Goal: Task Accomplishment & Management: Use online tool/utility

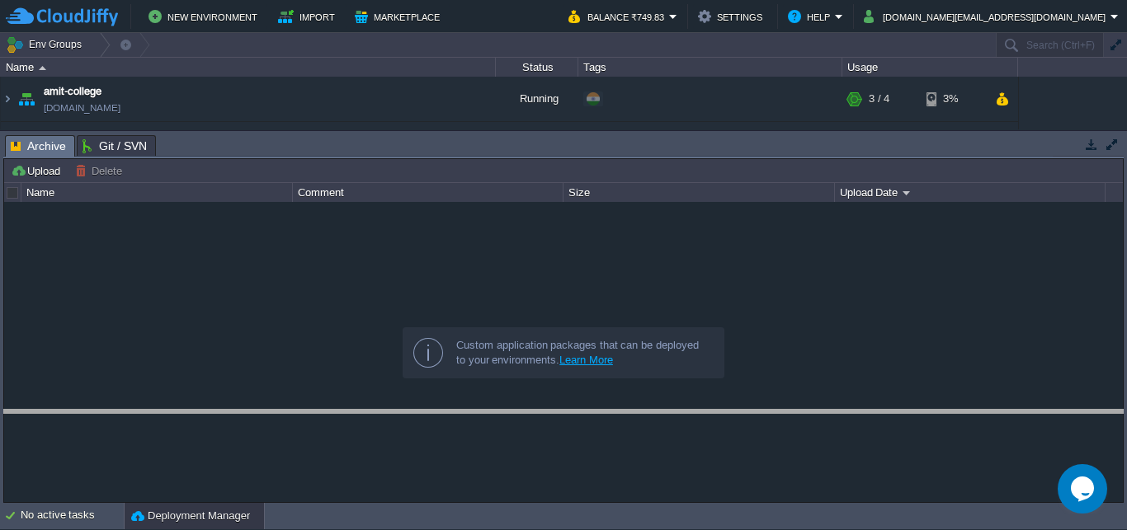
drag, startPoint x: 197, startPoint y: 152, endPoint x: 172, endPoint y: 440, distance: 289.8
click at [172, 440] on body "New Environment Import Marketplace Bonus ₹0.00 Upgrade Account Balance ₹749.83 …" at bounding box center [563, 265] width 1127 height 530
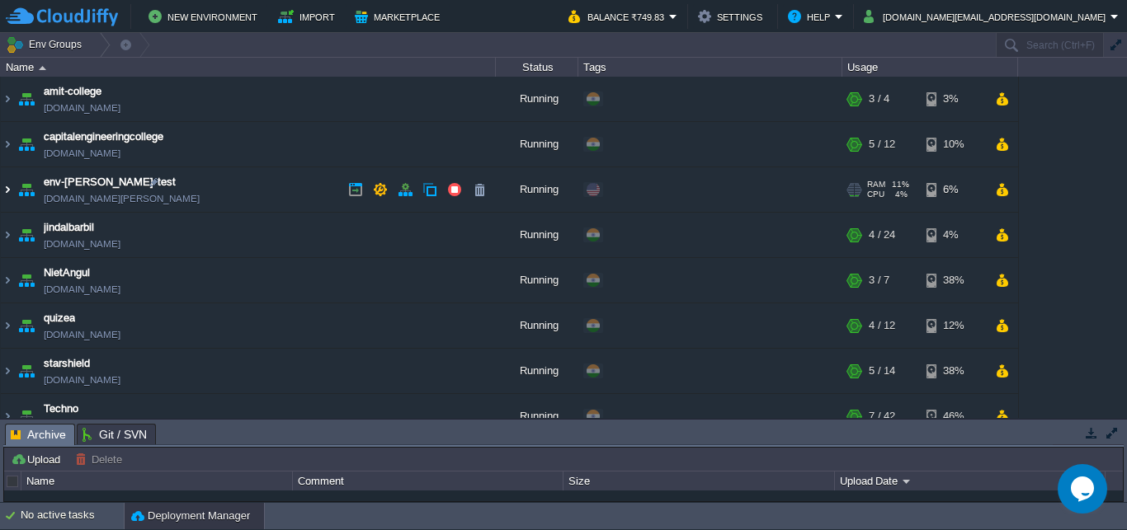
click at [7, 193] on img at bounding box center [7, 189] width 13 height 45
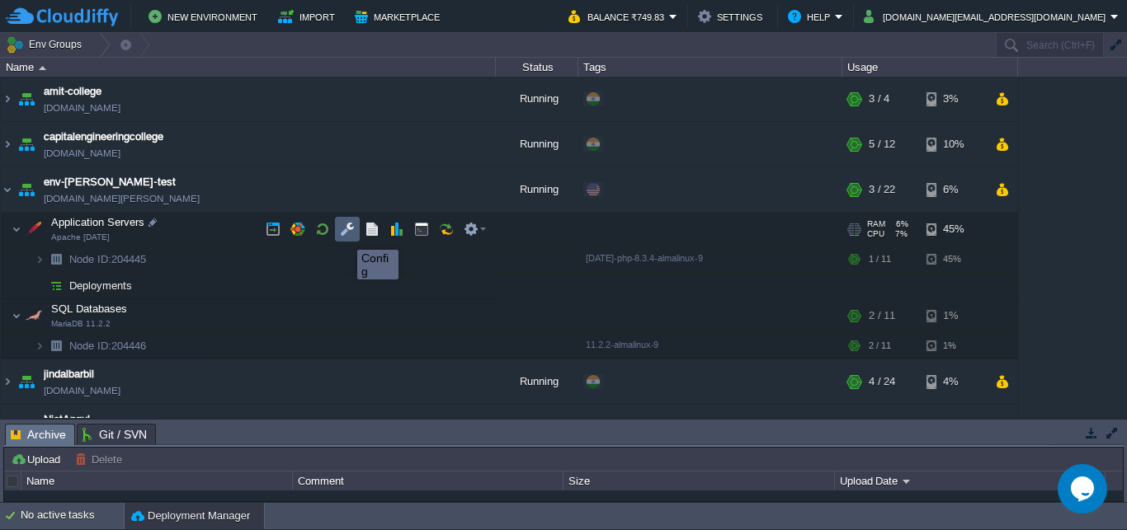
click at [345, 235] on button "button" at bounding box center [347, 229] width 15 height 15
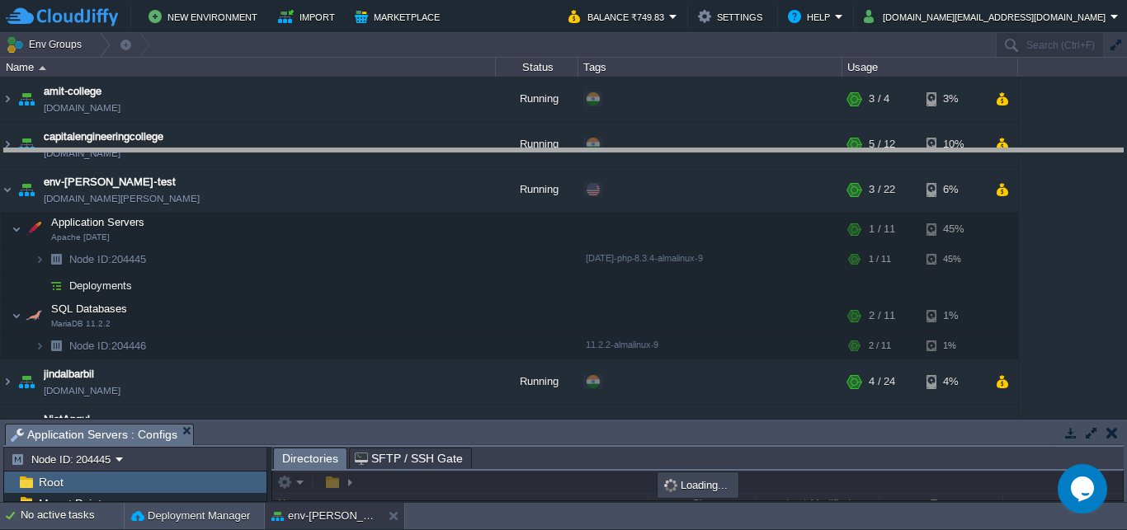
drag, startPoint x: 358, startPoint y: 432, endPoint x: 344, endPoint y: 135, distance: 297.3
click at [341, 136] on body "New Environment Import Marketplace Bonus ₹0.00 Upgrade Account Balance ₹749.83 …" at bounding box center [563, 265] width 1127 height 530
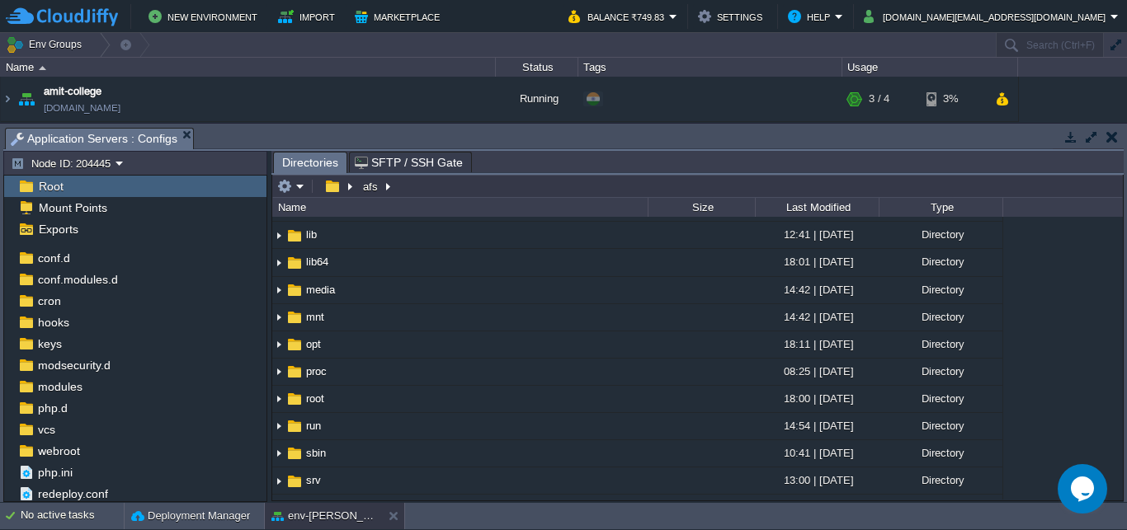
scroll to position [475, 0]
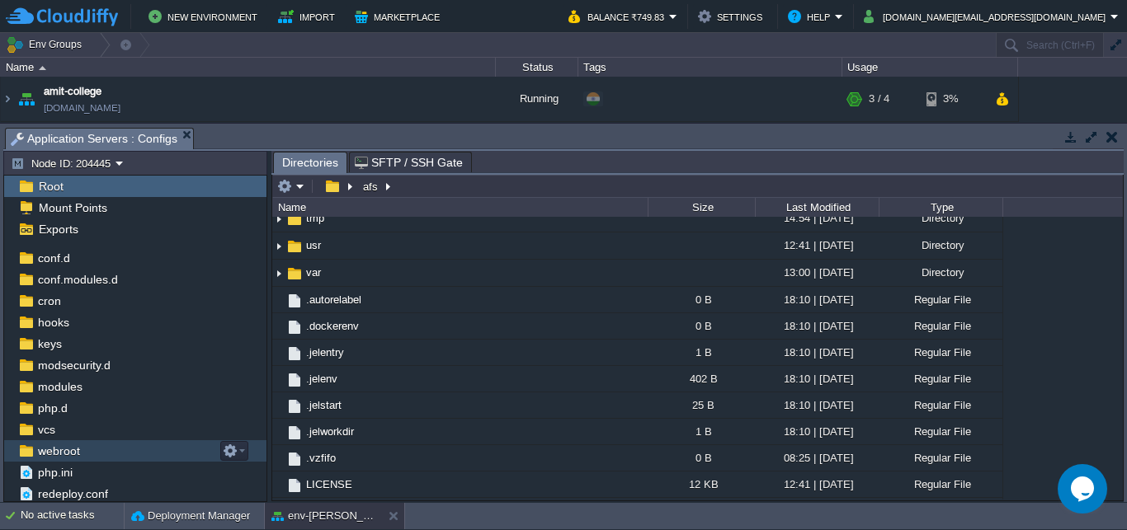
click at [68, 454] on span "webroot" at bounding box center [59, 451] width 48 height 15
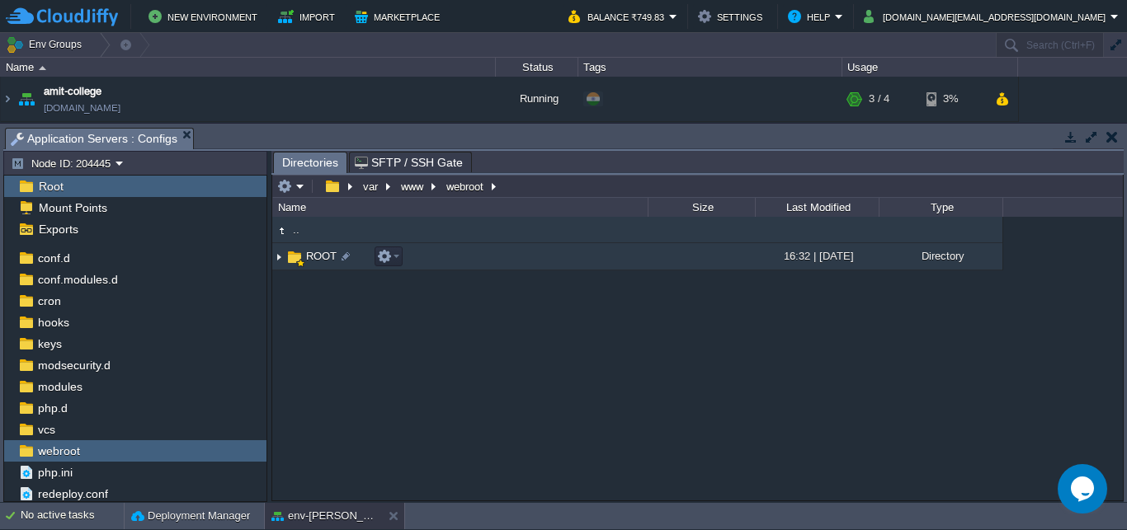
click at [280, 254] on img at bounding box center [278, 257] width 13 height 26
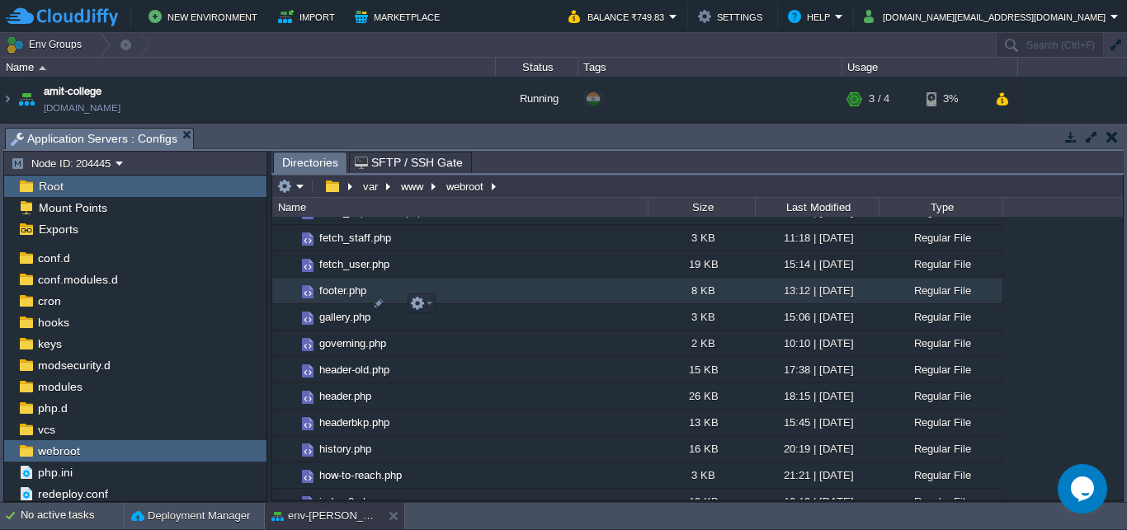
scroll to position [1584, 0]
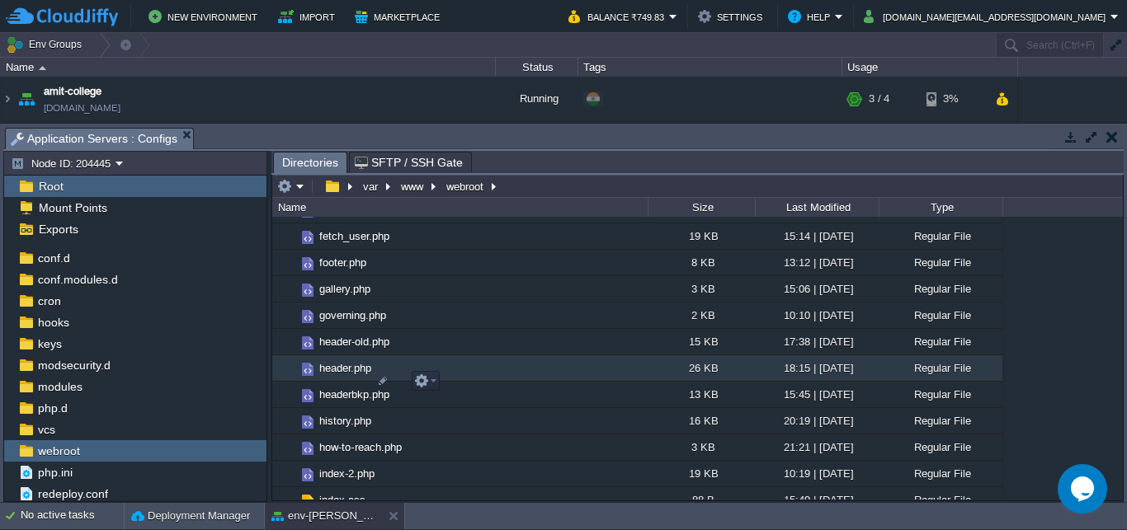
click at [341, 375] on span "header.php" at bounding box center [345, 368] width 57 height 14
click at [332, 375] on span "header.php" at bounding box center [345, 368] width 57 height 14
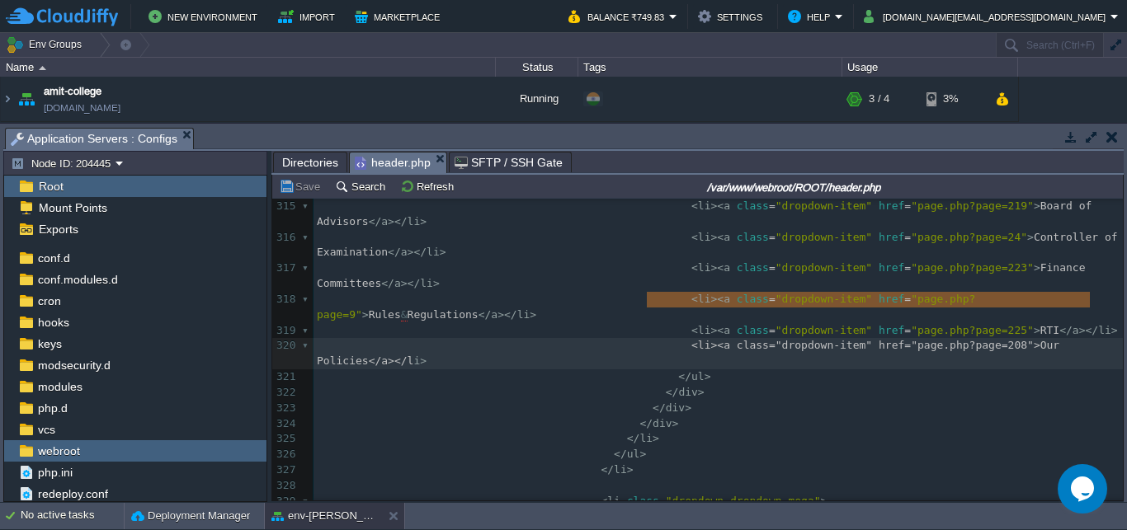
scroll to position [5, 454]
type textarea "<li><a class="dropdown-item" href="page.php?page=208">Our Policies</a></li>"
drag, startPoint x: 647, startPoint y: 296, endPoint x: 1093, endPoint y: 297, distance: 446.2
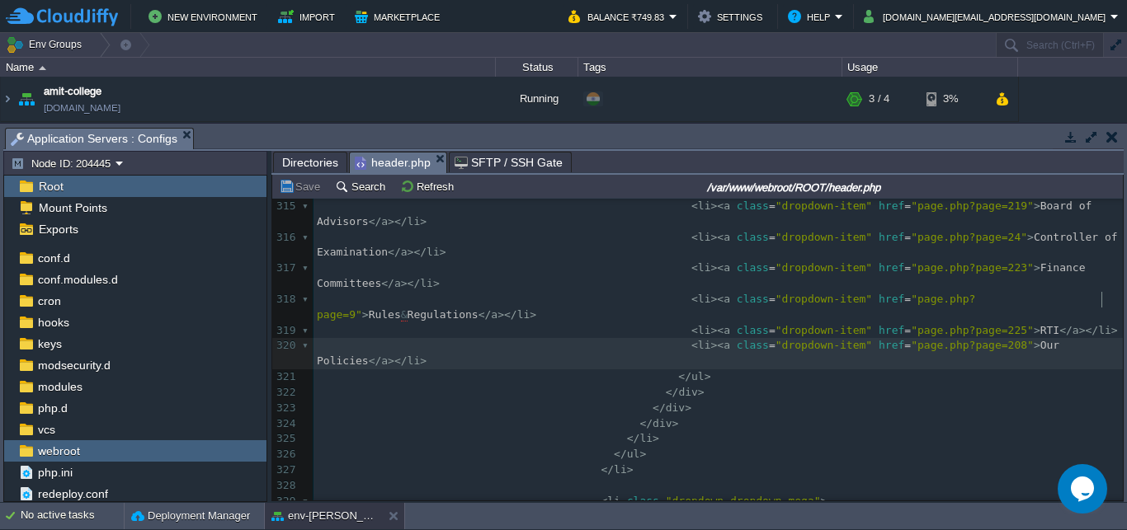
scroll to position [0, 0]
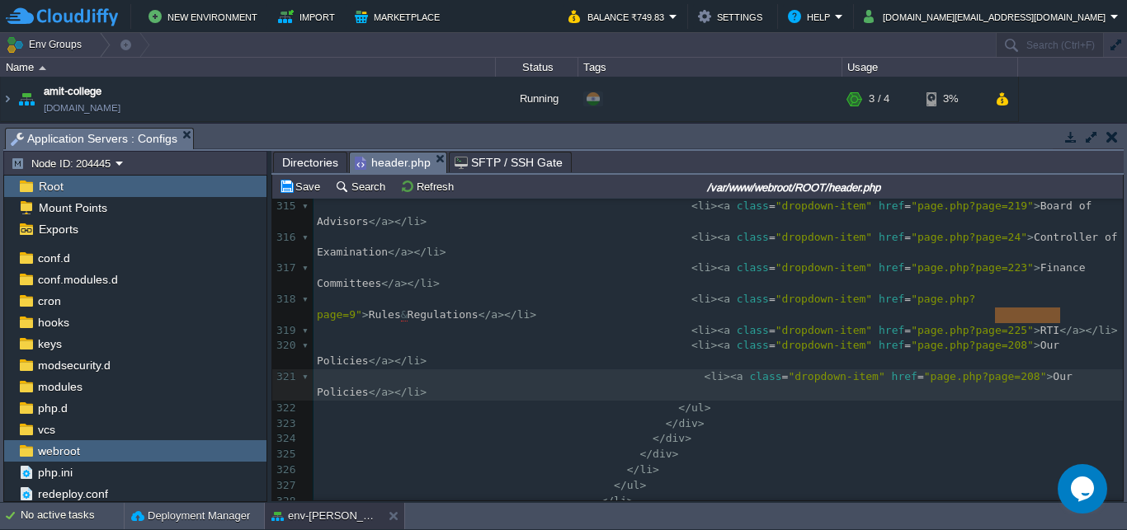
type textarea "Our Policies"
drag, startPoint x: 1060, startPoint y: 318, endPoint x: 991, endPoint y: 319, distance: 68.5
paste textarea
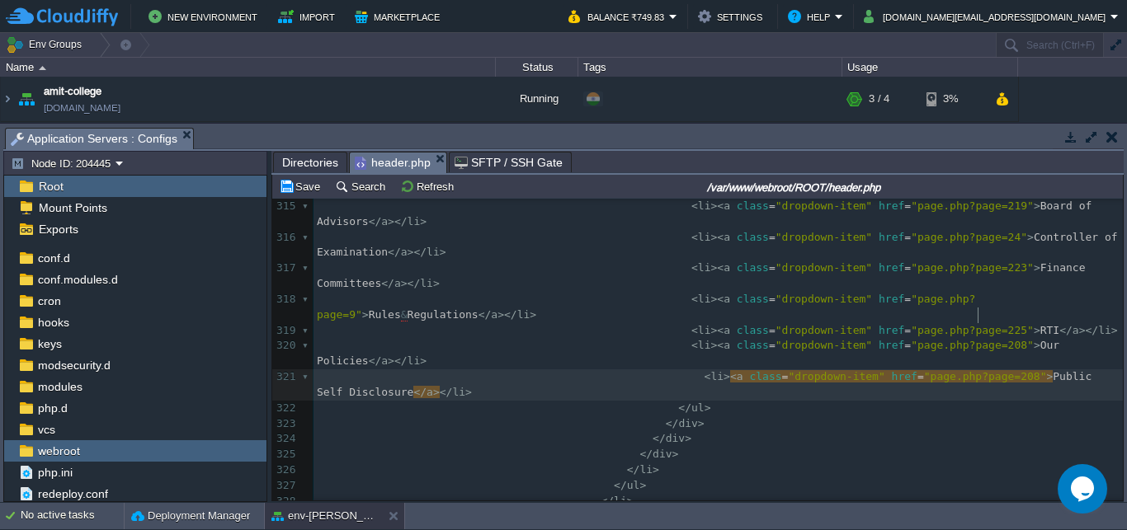
scroll to position [0, 0]
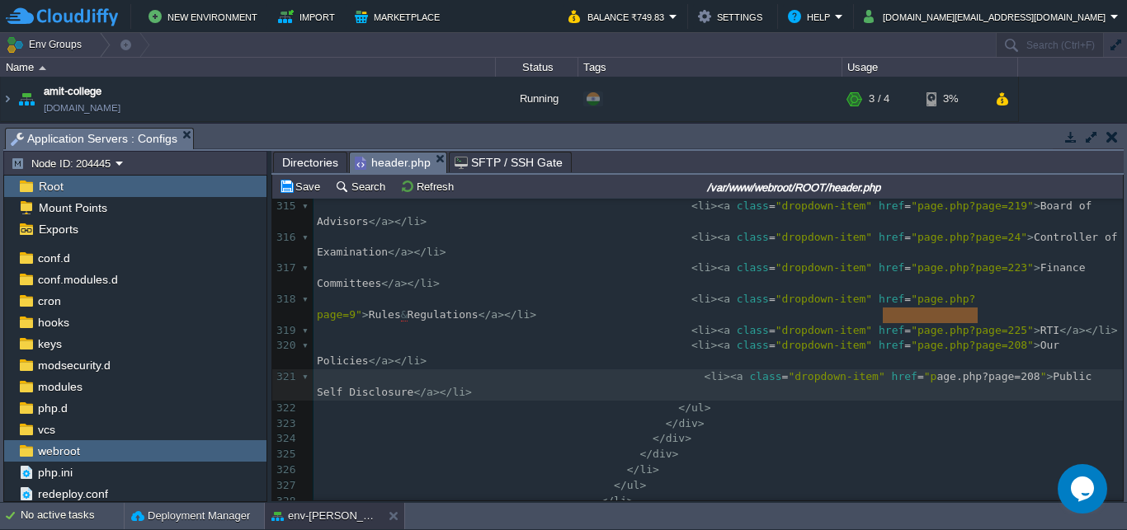
type textarea "page.php?page=208"
drag, startPoint x: 980, startPoint y: 319, endPoint x: 876, endPoint y: 318, distance: 103.9
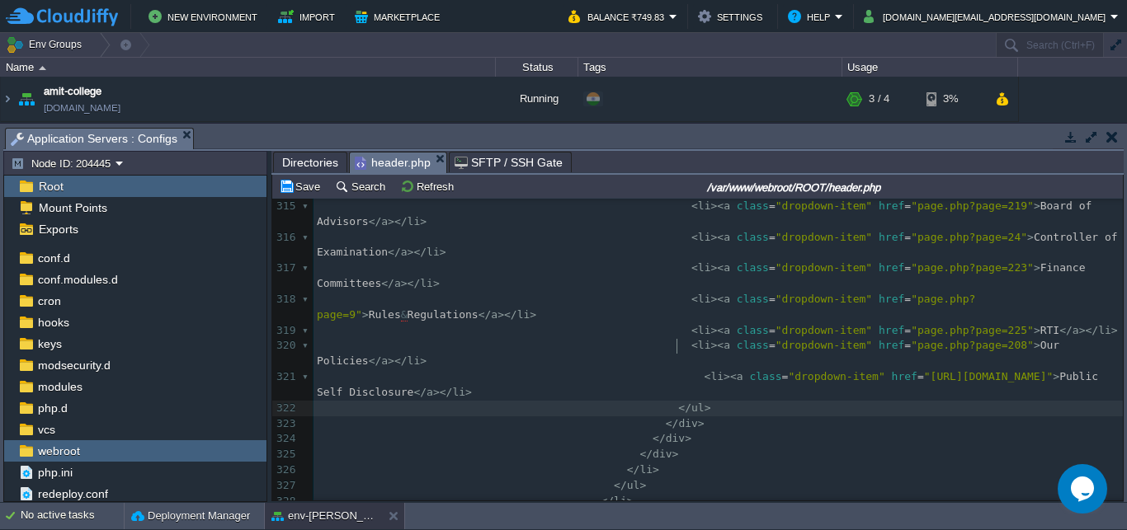
click at [946, 401] on pre "</ ul >" at bounding box center [717, 409] width 809 height 16
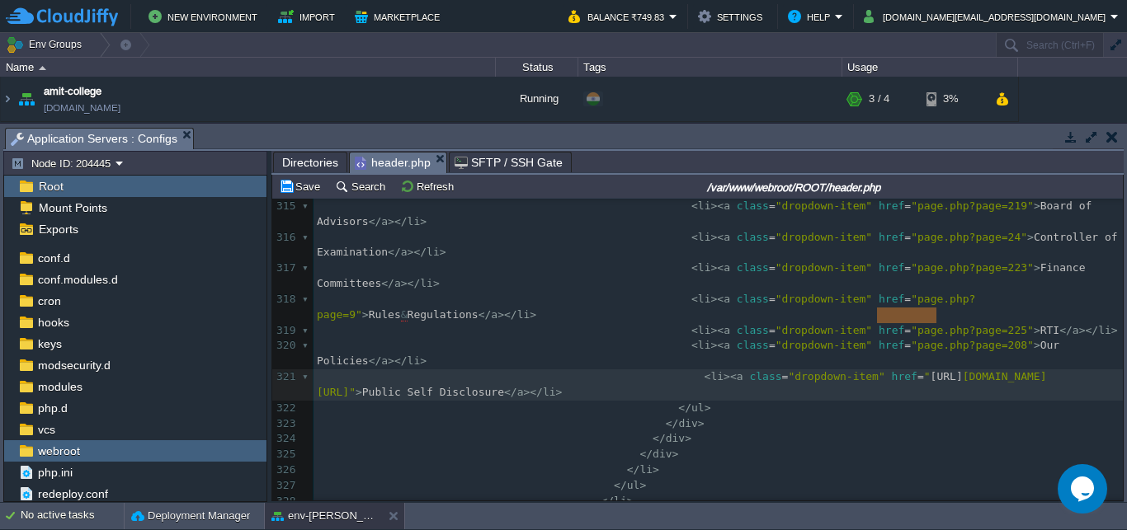
type textarea "[URL][DOMAIN_NAME]"
drag, startPoint x: 878, startPoint y: 315, endPoint x: 1071, endPoint y: 318, distance: 193.0
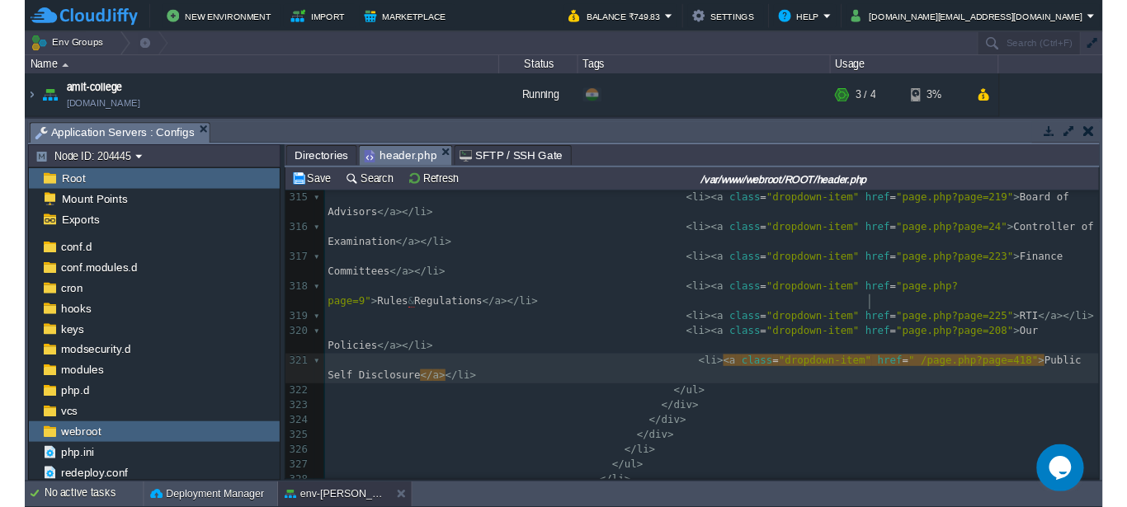
scroll to position [0, 0]
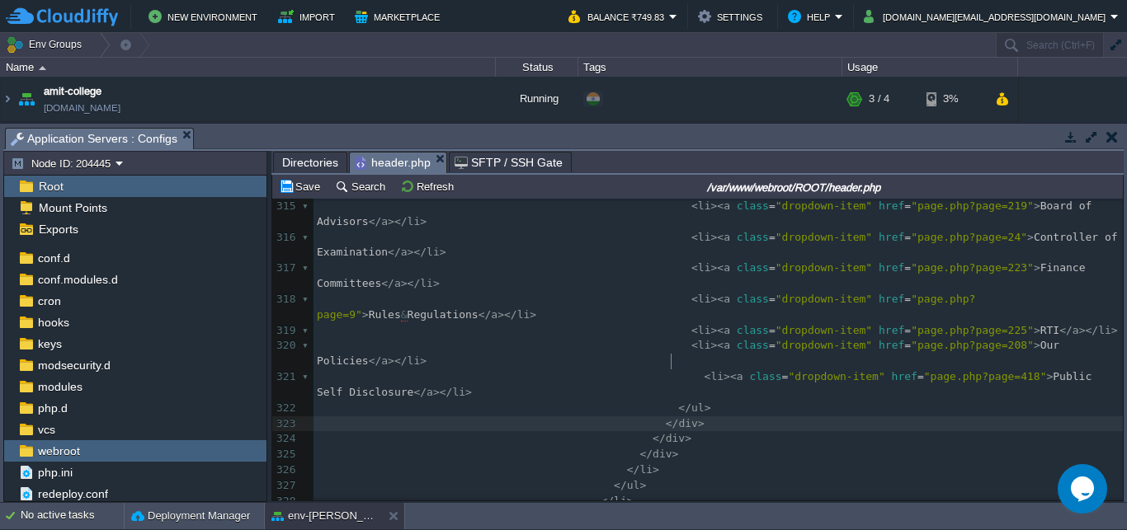
click at [709, 417] on pre "</ div >" at bounding box center [717, 425] width 809 height 16
click at [756, 417] on pre "</ div >" at bounding box center [717, 425] width 809 height 16
